Goal: Task Accomplishment & Management: Use online tool/utility

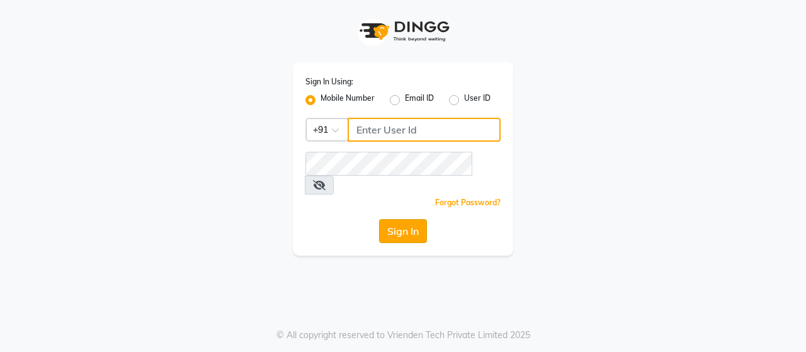
type input "8608087778"
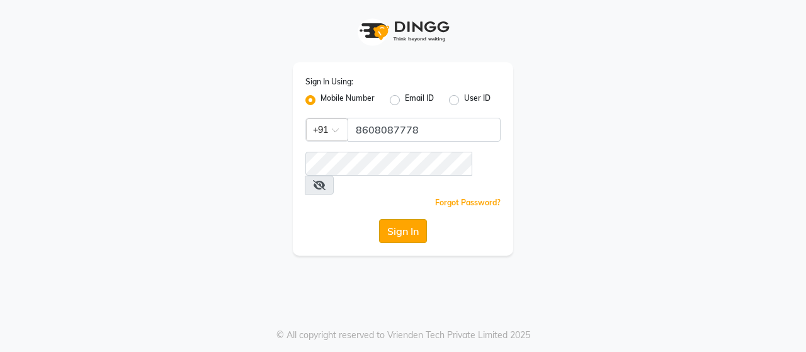
click at [385, 219] on button "Sign In" at bounding box center [403, 231] width 48 height 24
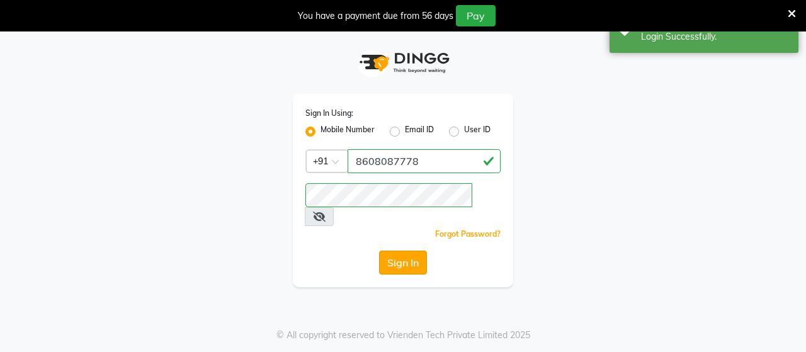
select select "service"
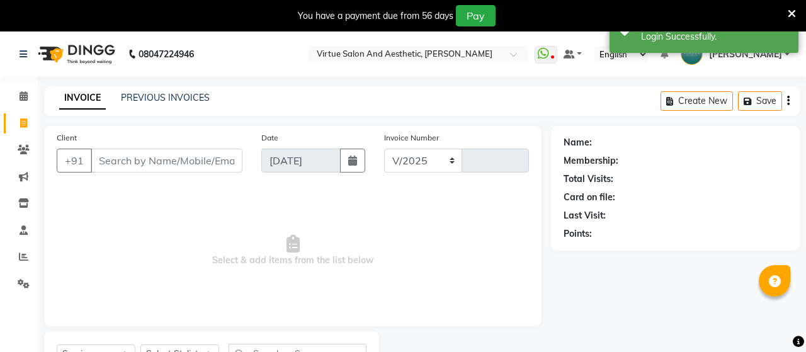
select select "4466"
type input "3415"
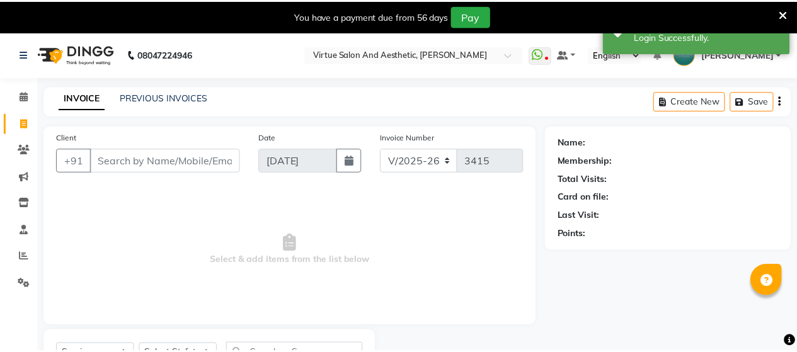
scroll to position [8, 0]
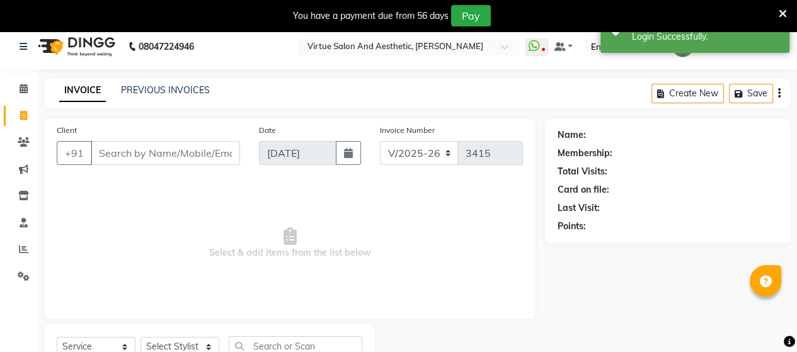
click at [189, 153] on input "Client" at bounding box center [165, 153] width 149 height 24
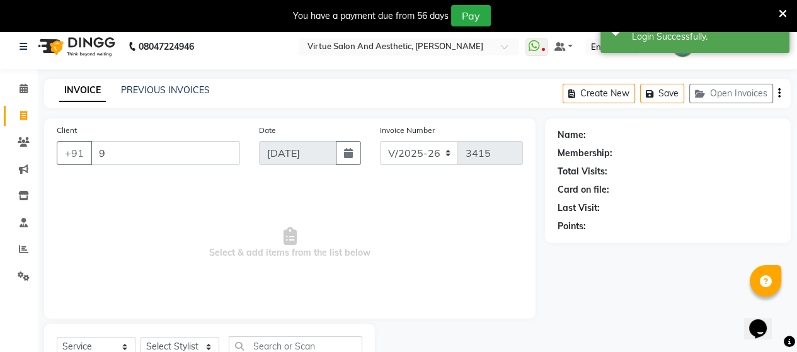
scroll to position [0, 0]
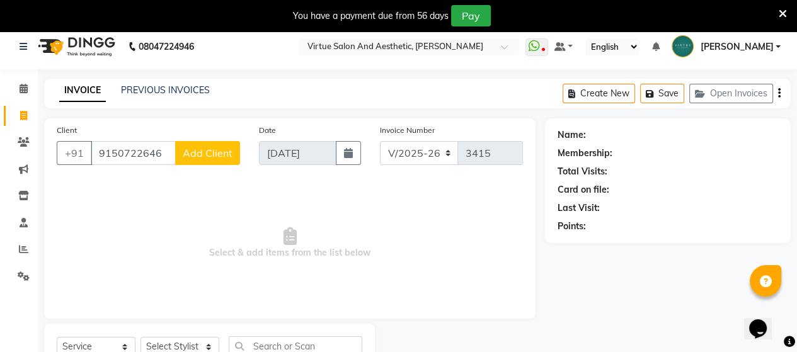
type input "9150722646"
